Goal: Information Seeking & Learning: Learn about a topic

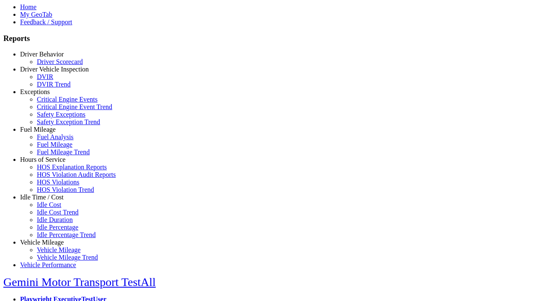
click at [48, 133] on link "Fuel Mileage" at bounding box center [38, 129] width 36 height 7
click at [54, 156] on link "Fuel Mileage Trend" at bounding box center [63, 152] width 53 height 7
select select
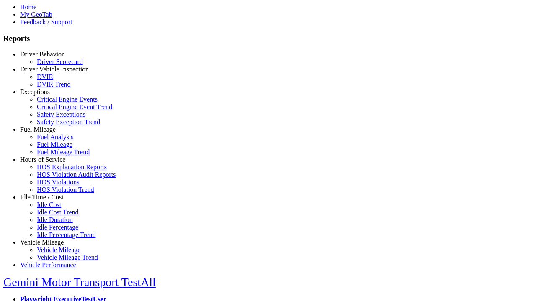
select select
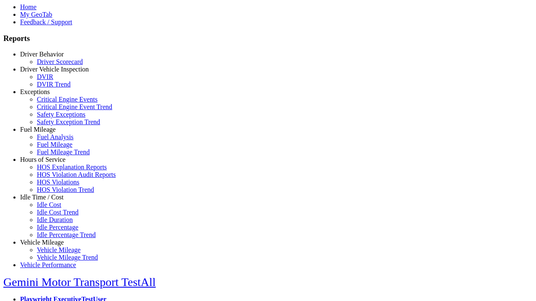
select select
select select "**********"
